Goal: Information Seeking & Learning: Learn about a topic

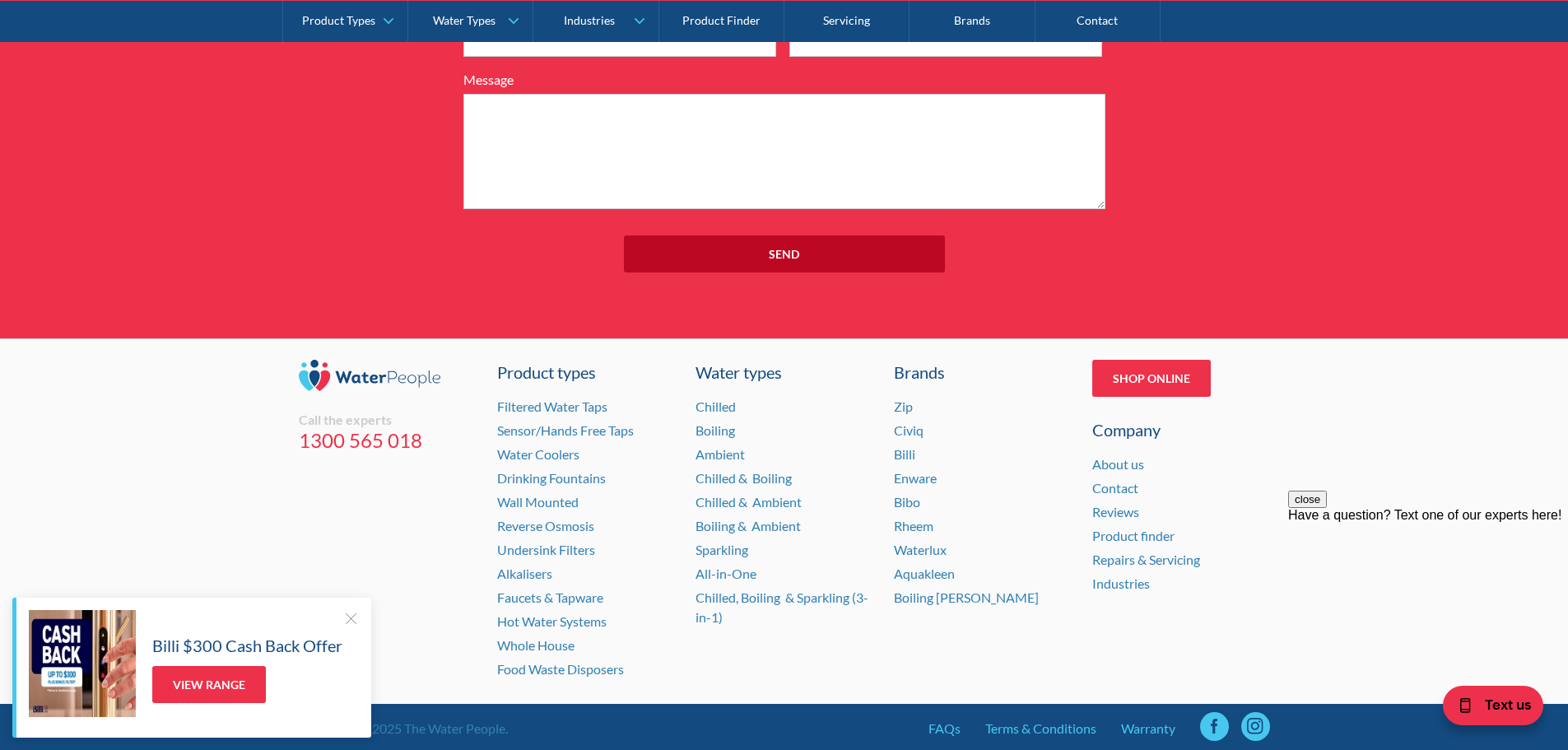
scroll to position [2009, 0]
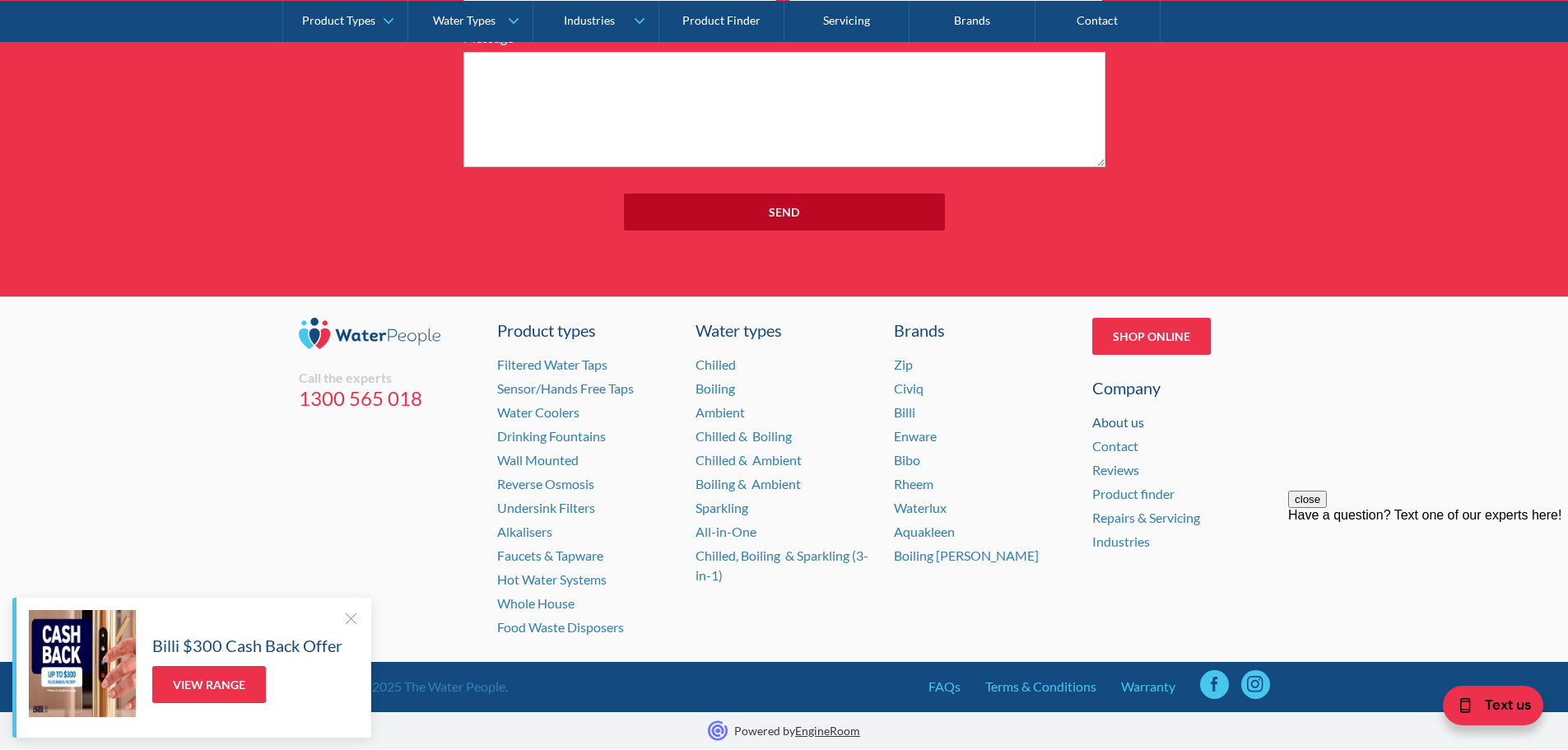
click at [1124, 425] on link "About us" at bounding box center [1118, 422] width 52 height 16
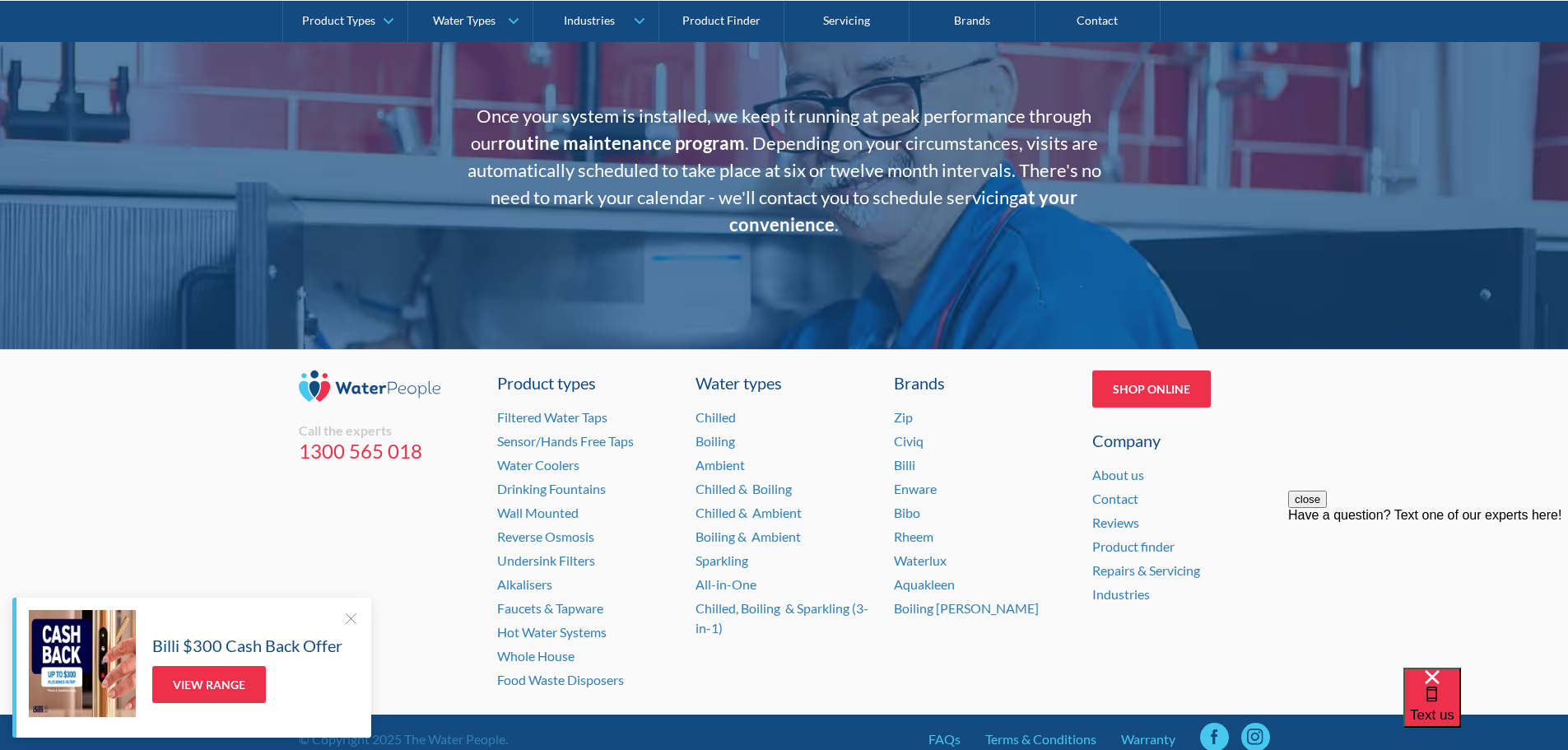
scroll to position [3314, 0]
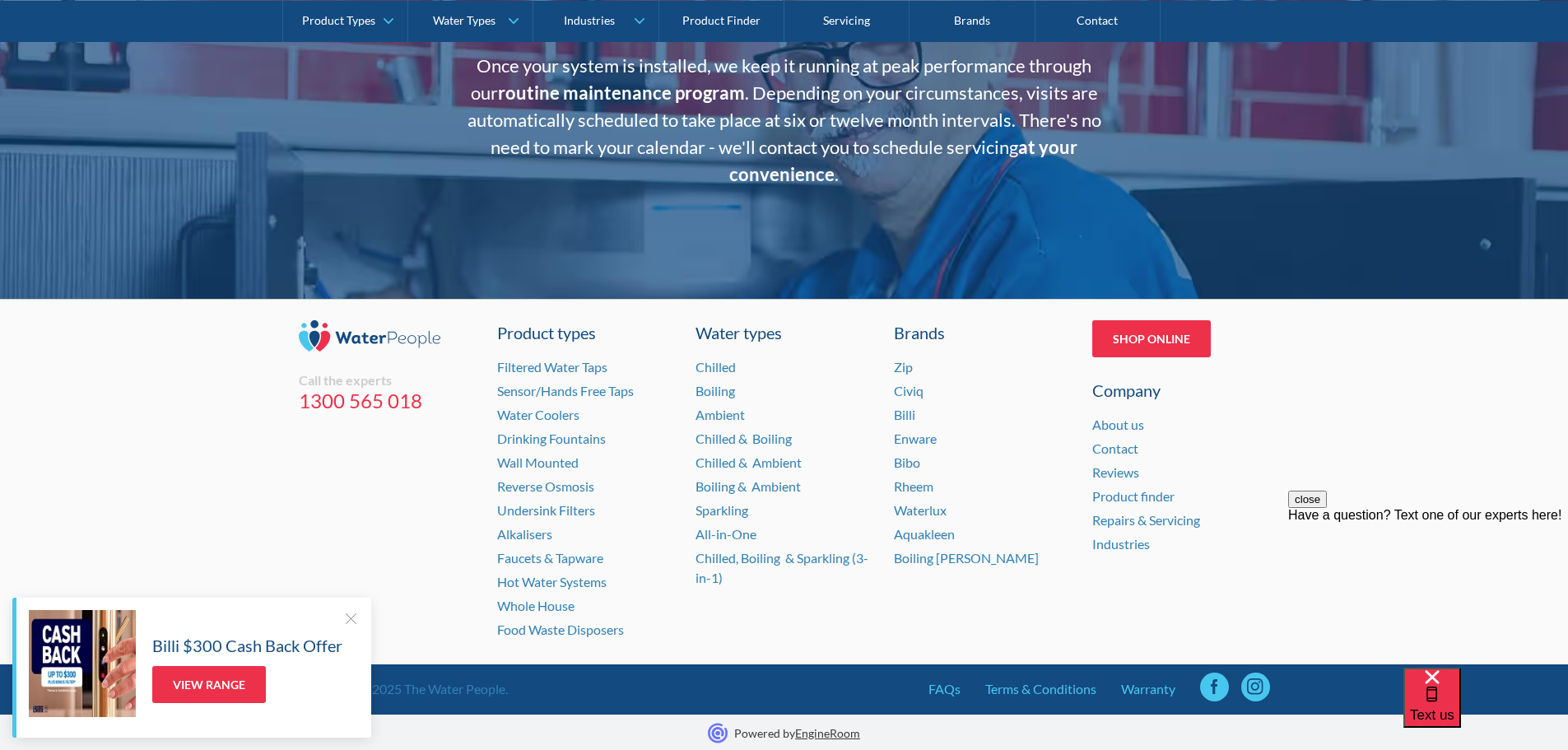
click at [356, 620] on div at bounding box center [350, 618] width 16 height 16
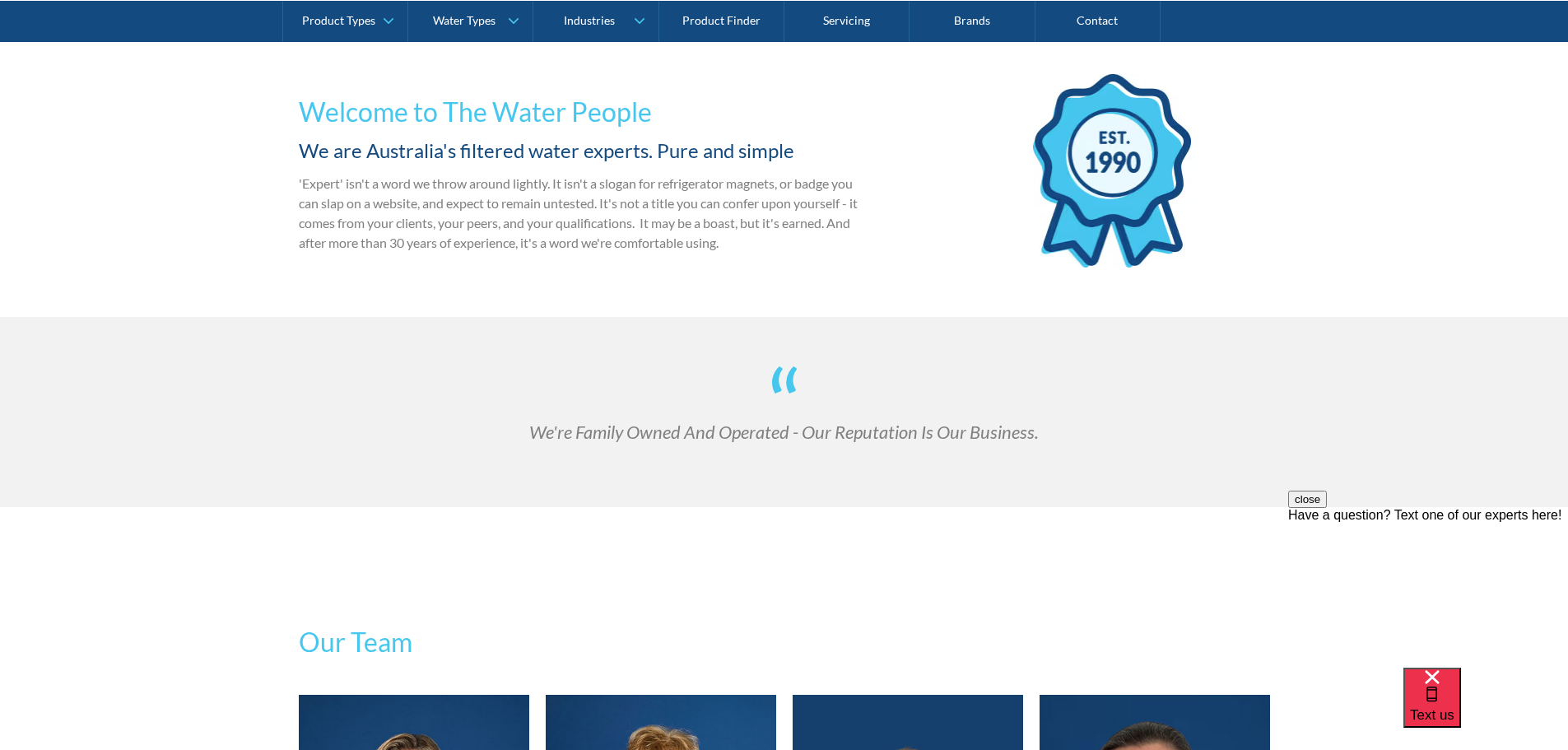
scroll to position [0, 0]
